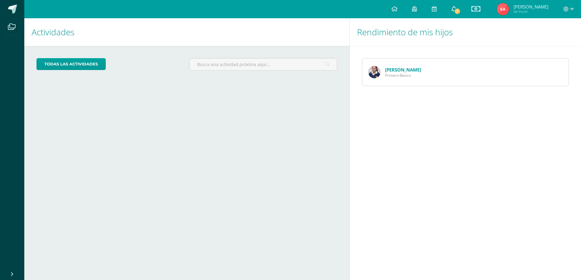
click at [461, 10] on span "1" at bounding box center [457, 11] width 7 height 7
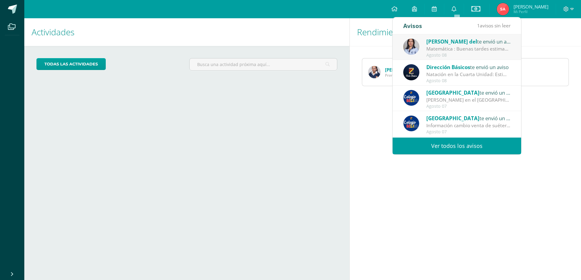
click at [462, 47] on div "Matemática : Buenas tardes estimados Padres de familia, espero que estén muy bi…" at bounding box center [469, 48] width 85 height 7
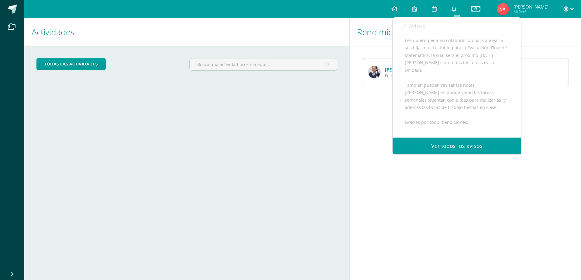
scroll to position [61, 0]
click at [461, 144] on link "Ver todos los avisos" at bounding box center [457, 145] width 129 height 17
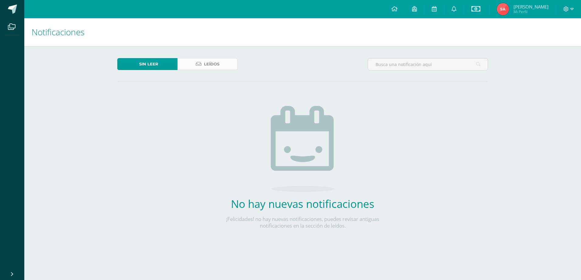
click at [212, 59] on span "Leídos" at bounding box center [212, 63] width 16 height 11
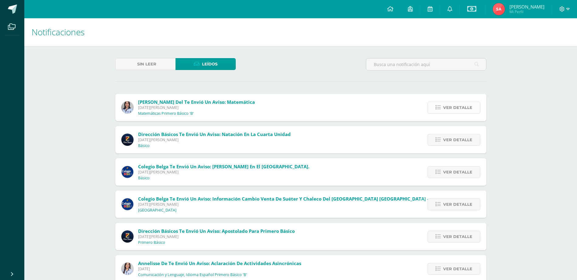
click at [452, 103] on span "Ver detalle" at bounding box center [457, 107] width 29 height 11
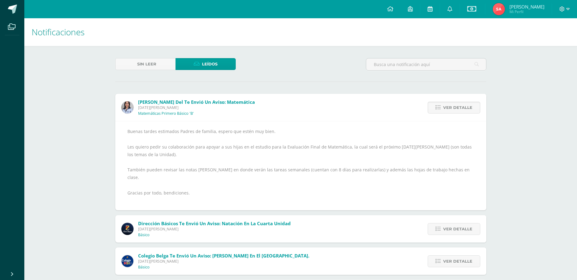
click at [431, 9] on icon at bounding box center [429, 8] width 5 height 5
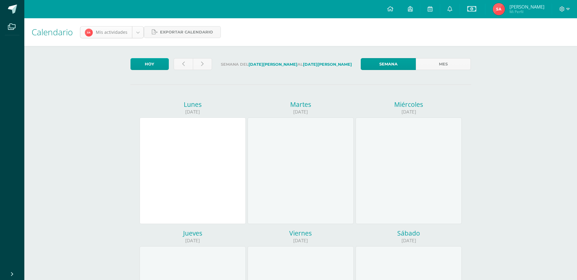
click at [136, 31] on body "Archivos Cerrar panel Configuración Cerrar sesión Sharon Pamela Mi Perfil Estad…" at bounding box center [288, 253] width 577 height 507
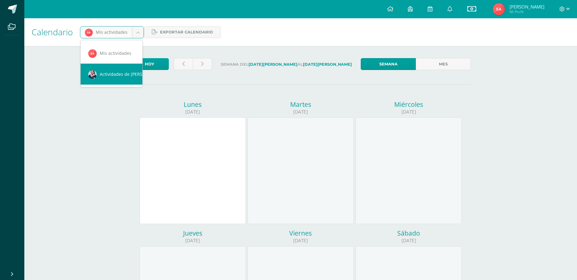
scroll to position [0, 5]
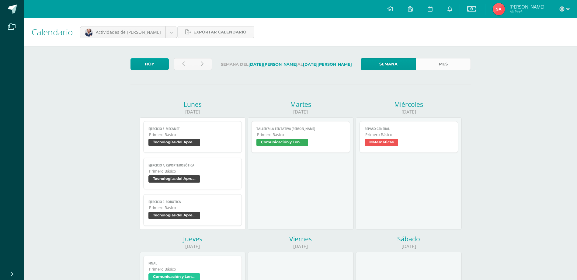
click at [441, 64] on link "Mes" at bounding box center [443, 64] width 55 height 12
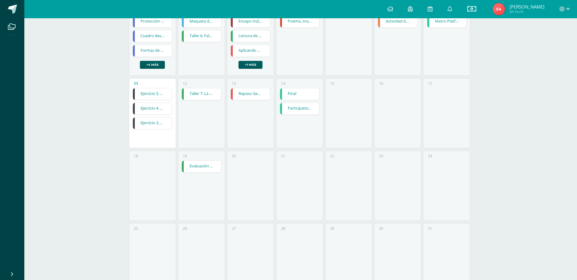
scroll to position [204, 0]
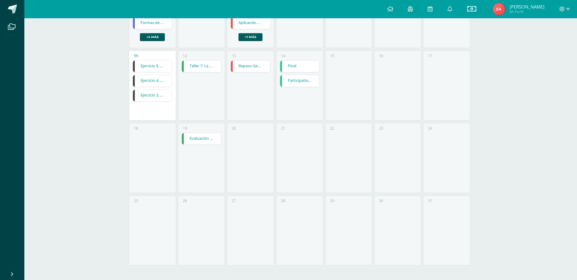
click at [203, 136] on link "Evaluación de unidad" at bounding box center [201, 139] width 39 height 12
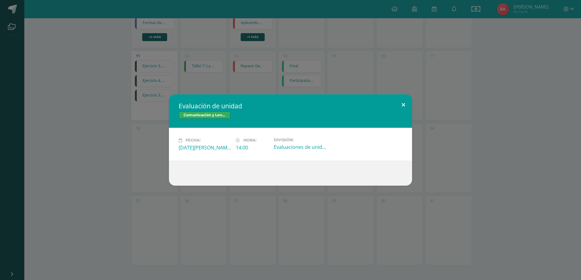
click at [403, 102] on button at bounding box center [403, 104] width 17 height 21
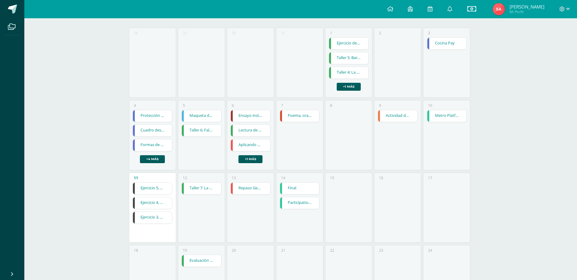
scroll to position [0, 0]
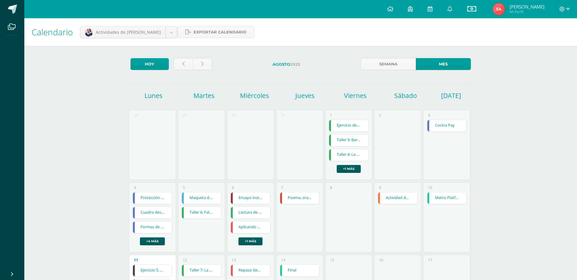
click at [345, 122] on link "Ejercicio de ortografía y vocabulario (cuaderno)" at bounding box center [348, 126] width 39 height 12
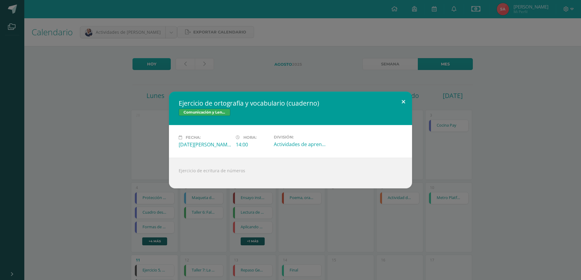
click at [404, 100] on button at bounding box center [403, 102] width 17 height 21
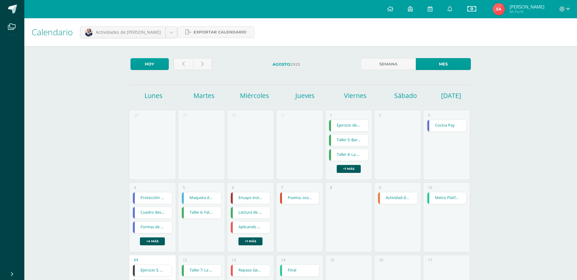
click at [352, 140] on link "Taller 5: Barco de papel" at bounding box center [348, 140] width 39 height 12
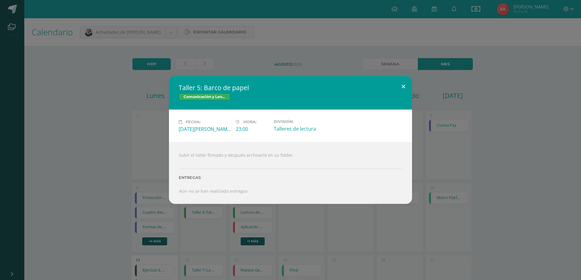
click at [403, 85] on button at bounding box center [403, 86] width 17 height 21
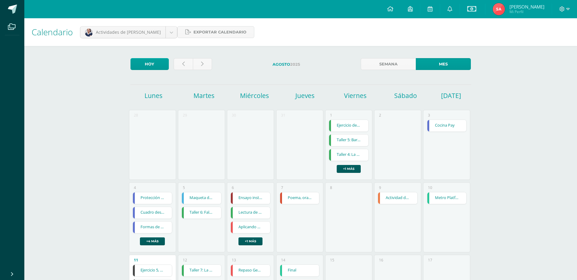
click at [348, 154] on link "Taller 4: La canilla de Chicho Ramos" at bounding box center [348, 155] width 39 height 12
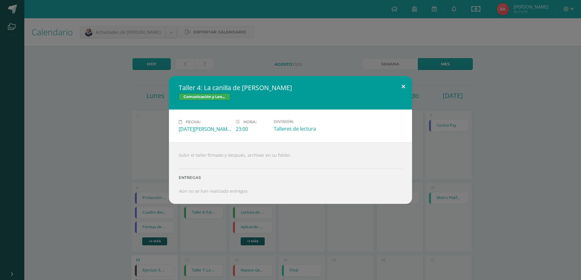
click at [403, 85] on button at bounding box center [403, 86] width 17 height 21
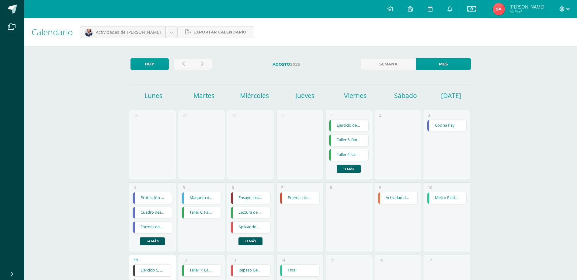
click at [352, 167] on link "+1 más" at bounding box center [349, 169] width 24 height 8
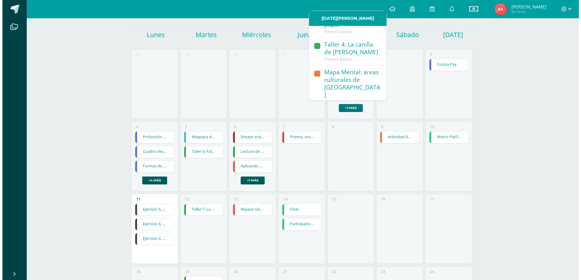
scroll to position [30, 0]
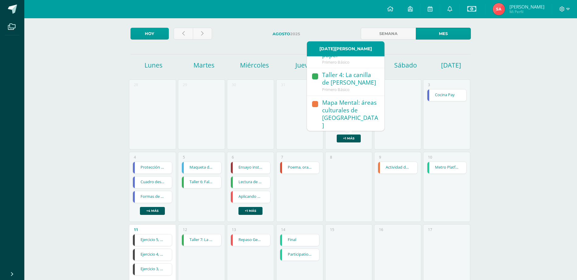
click at [338, 110] on div "Mapa Mental: áreas culturales de América" at bounding box center [350, 114] width 56 height 31
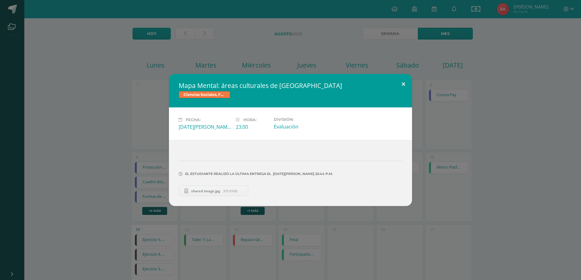
click at [403, 83] on button at bounding box center [403, 84] width 17 height 21
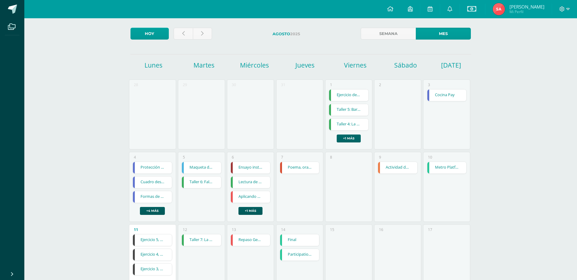
click at [352, 137] on link "+1 más" at bounding box center [349, 138] width 24 height 8
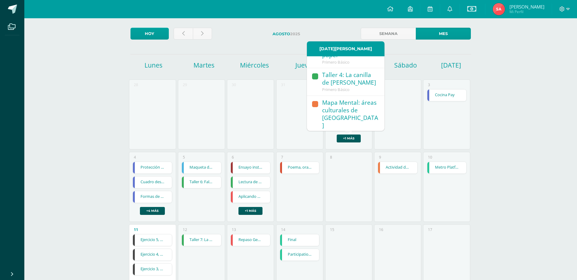
click at [438, 94] on link "Cocina Pay" at bounding box center [446, 95] width 39 height 12
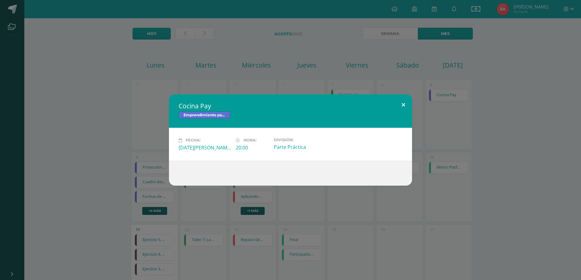
click at [403, 104] on button at bounding box center [403, 104] width 17 height 21
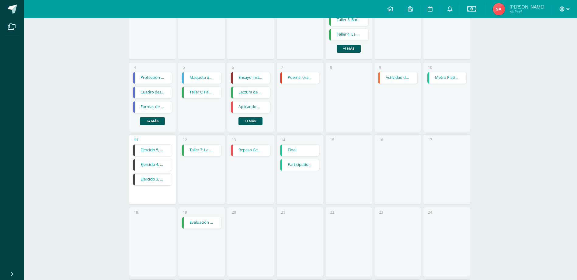
scroll to position [122, 0]
click at [450, 76] on link "Metro Platform Units 5 and 6" at bounding box center [446, 77] width 39 height 12
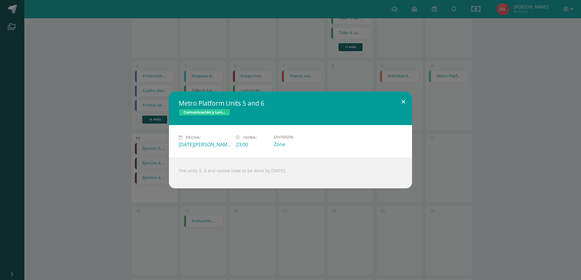
click at [402, 100] on button at bounding box center [403, 102] width 17 height 21
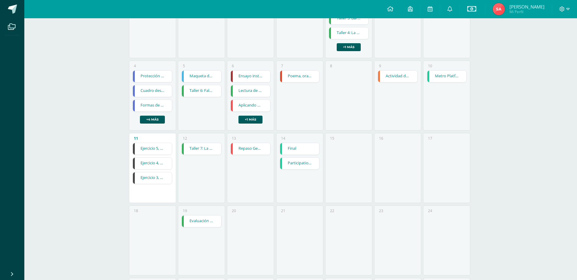
click at [400, 76] on link "Actividad de contextualización del Momento Cívico 3" at bounding box center [397, 77] width 39 height 12
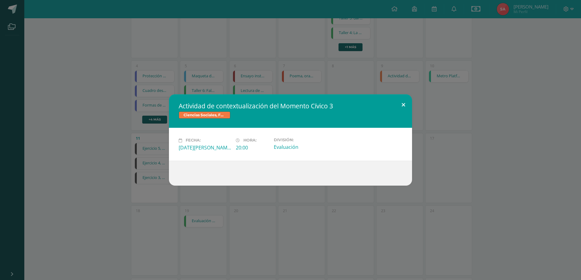
click at [403, 104] on button at bounding box center [403, 104] width 17 height 21
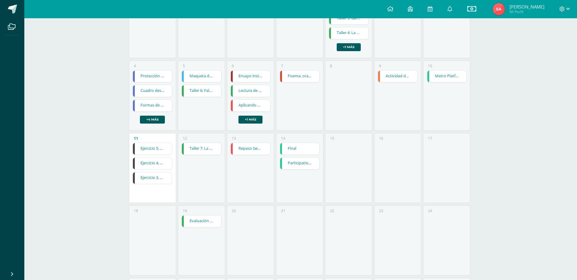
click at [299, 75] on link "Poema, oración o monólogo." at bounding box center [299, 77] width 39 height 12
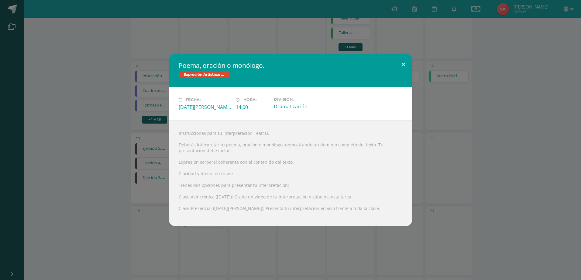
click at [404, 63] on button at bounding box center [403, 64] width 17 height 21
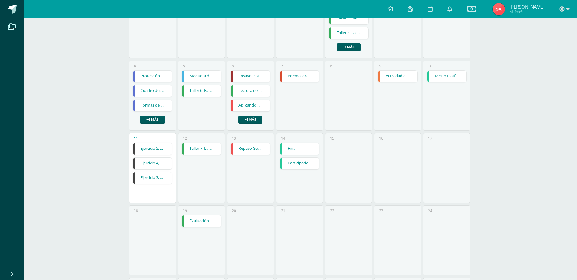
click at [296, 77] on link "Poema, oración o monólogo." at bounding box center [299, 77] width 39 height 12
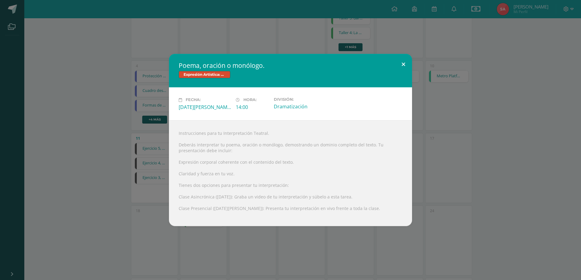
click at [404, 62] on button at bounding box center [403, 64] width 17 height 21
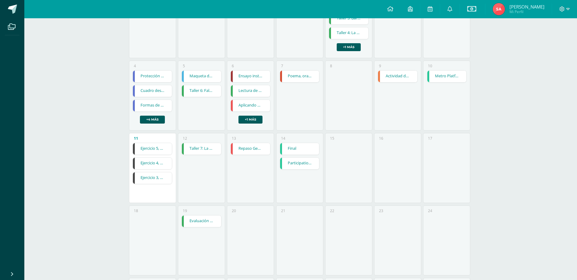
click at [254, 74] on link "Ensayo instrumental" at bounding box center [250, 77] width 39 height 12
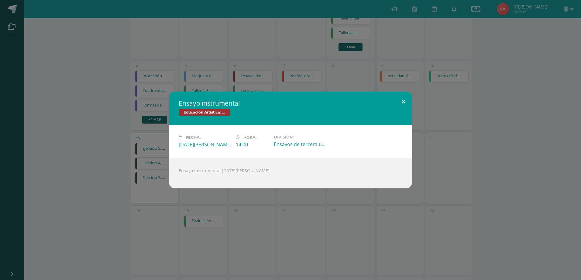
click at [404, 100] on button at bounding box center [403, 102] width 17 height 21
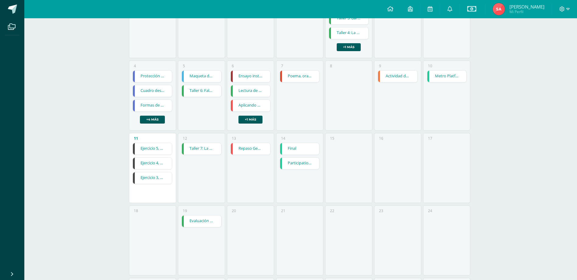
click at [263, 91] on link "Lectura de poesía" at bounding box center [250, 91] width 39 height 12
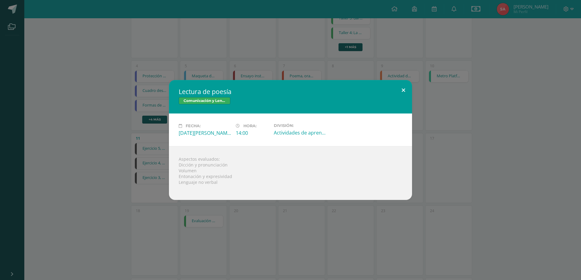
click at [403, 88] on button at bounding box center [403, 90] width 17 height 21
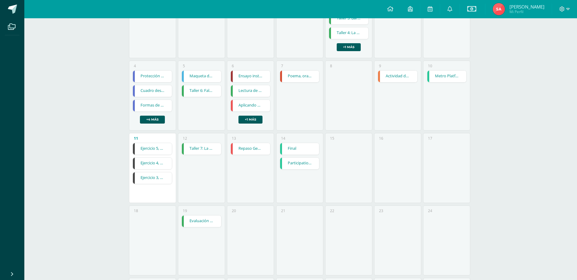
click at [254, 106] on link "Aplicando Regla de Tres" at bounding box center [250, 106] width 39 height 12
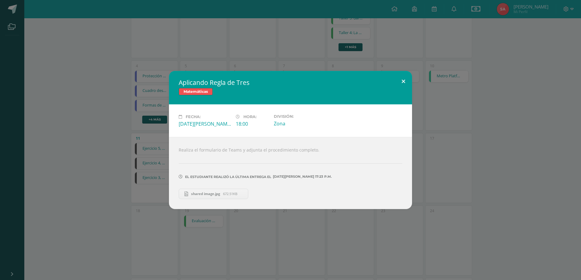
click at [403, 80] on button at bounding box center [403, 81] width 17 height 21
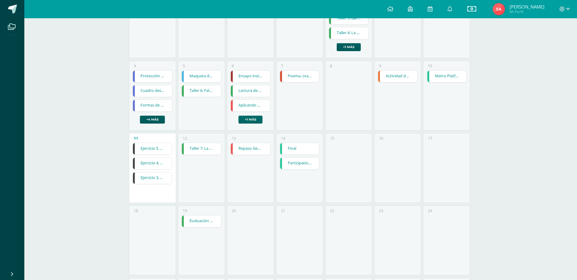
click at [255, 117] on link "+1 más" at bounding box center [250, 120] width 24 height 8
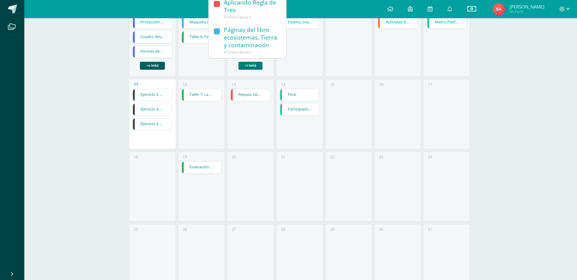
scroll to position [182, 0]
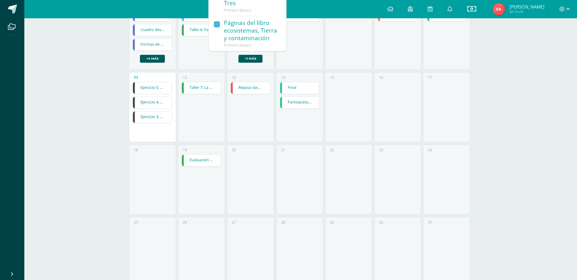
click at [234, 32] on div "Páginas del libro ecosistemas, Tierra y contaminación" at bounding box center [252, 30] width 56 height 23
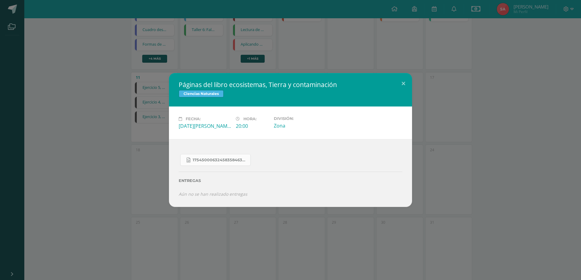
click at [204, 159] on span "17545000632458358463878492382224.jpg" at bounding box center [220, 159] width 55 height 5
click at [403, 83] on button at bounding box center [403, 83] width 17 height 21
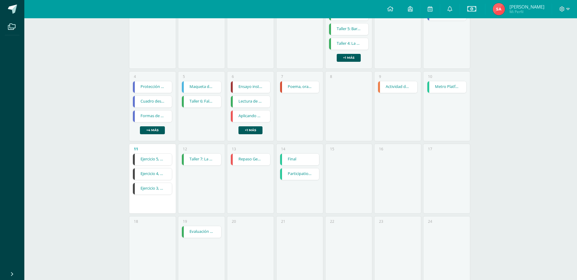
scroll to position [91, 0]
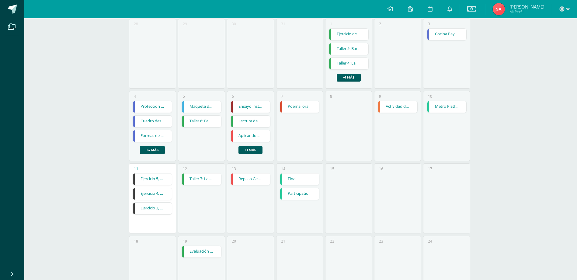
click at [192, 105] on link "Maqueta de las capas de la Tierra" at bounding box center [201, 107] width 39 height 12
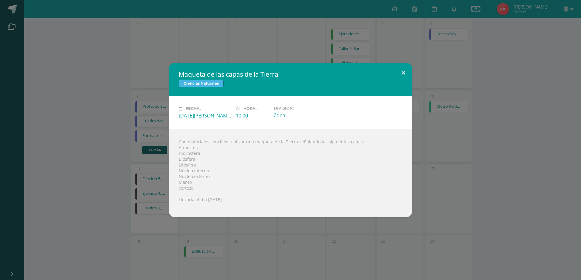
drag, startPoint x: 401, startPoint y: 73, endPoint x: 394, endPoint y: 74, distance: 7.6
click at [401, 73] on button at bounding box center [403, 73] width 17 height 21
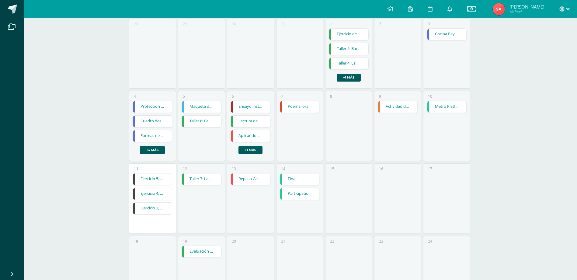
click at [199, 121] on link "Taller 6: Falsas apariencias" at bounding box center [201, 122] width 39 height 12
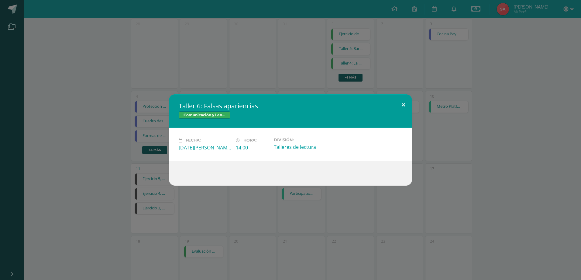
click at [403, 103] on button at bounding box center [403, 104] width 17 height 21
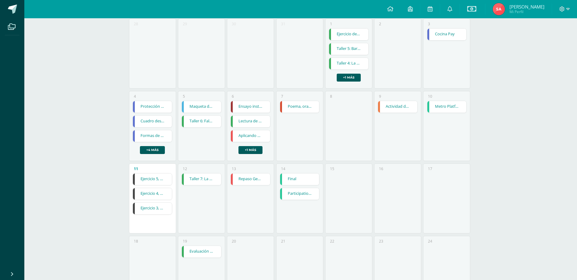
click at [103, 219] on div "Calendario Actividades de Marcela Rivas Mis actividades Actividades de Marcela …" at bounding box center [300, 160] width 552 height 466
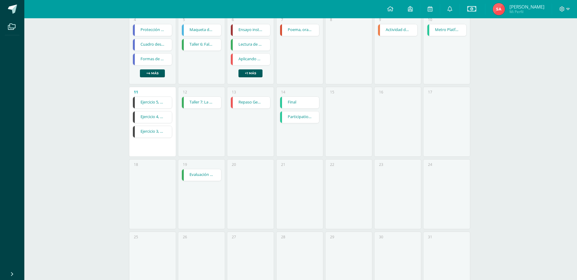
scroll to position [182, 0]
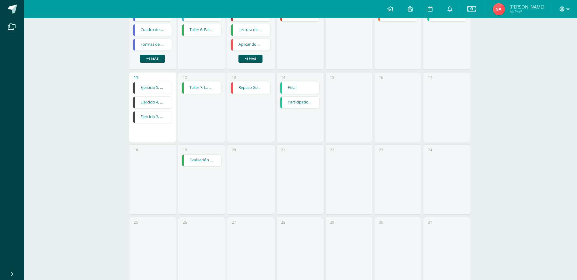
click at [154, 88] on link "Ejercicio 5, Mecanet" at bounding box center [152, 88] width 39 height 12
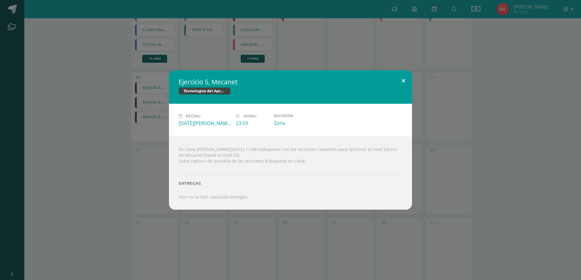
click at [403, 80] on button at bounding box center [403, 80] width 17 height 21
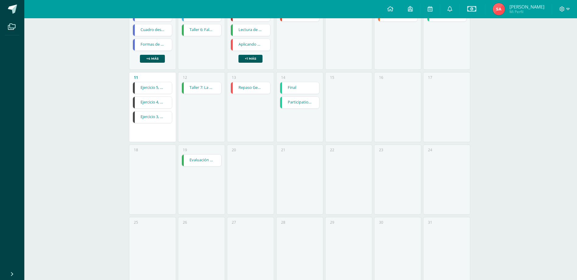
click at [144, 102] on link "Ejercicio 4, reporte robótica" at bounding box center [152, 103] width 39 height 12
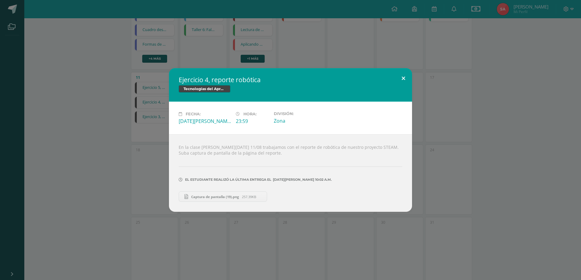
drag, startPoint x: 404, startPoint y: 77, endPoint x: 393, endPoint y: 76, distance: 11.7
click at [404, 77] on button at bounding box center [403, 78] width 17 height 21
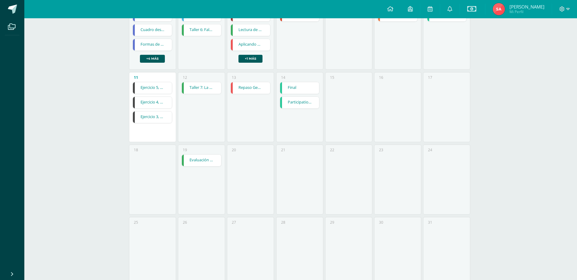
click at [150, 88] on link "Ejercicio 5, Mecanet" at bounding box center [152, 88] width 39 height 12
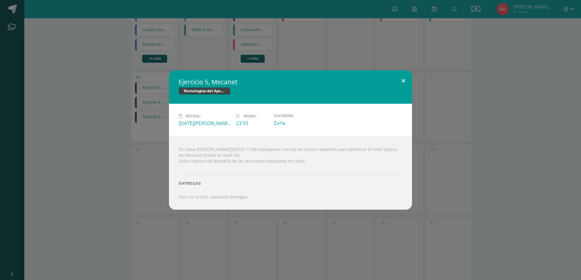
click at [401, 80] on button at bounding box center [403, 80] width 17 height 21
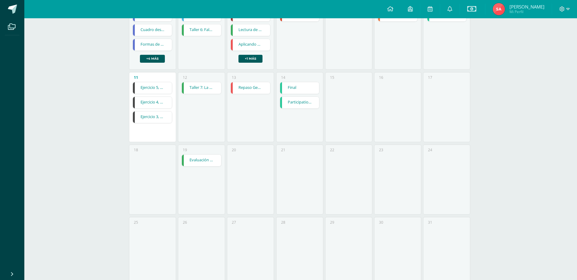
click at [154, 100] on link "Ejercicio 4, reporte robótica" at bounding box center [152, 103] width 39 height 12
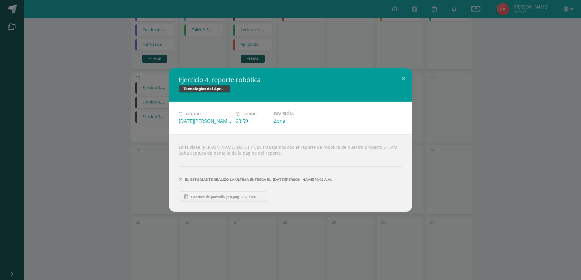
click at [223, 195] on span "Captura de pantalla (19).png" at bounding box center [215, 196] width 54 height 5
click at [401, 78] on button at bounding box center [403, 78] width 17 height 21
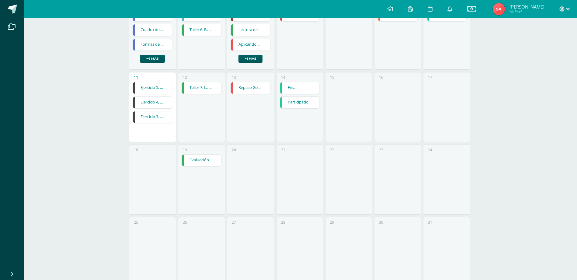
click at [146, 114] on link "Ejercicio 3, robótica" at bounding box center [152, 117] width 39 height 12
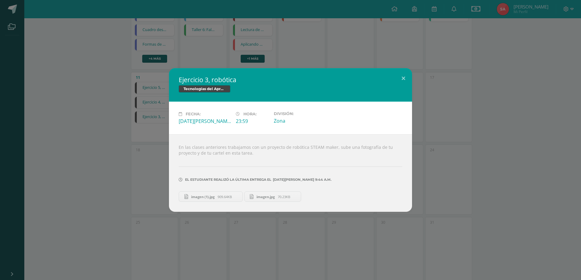
click at [206, 195] on span "imagen (1).jpg" at bounding box center [202, 196] width 29 height 5
click at [266, 196] on span "imagen.jpg" at bounding box center [266, 196] width 24 height 5
click at [405, 78] on button at bounding box center [403, 78] width 17 height 21
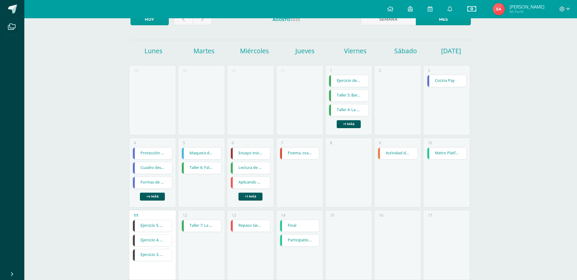
scroll to position [30, 0]
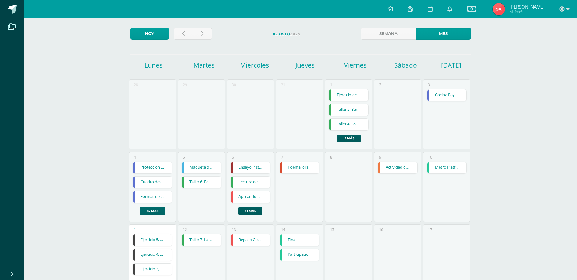
click at [147, 210] on link "+4 más" at bounding box center [152, 211] width 25 height 8
